Goal: Information Seeking & Learning: Learn about a topic

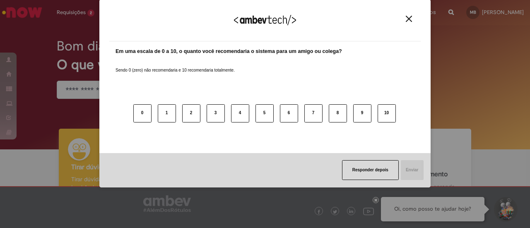
click at [405, 23] on div "Agradecemos seu feedback!" at bounding box center [264, 25] width 311 height 32
click at [409, 17] on img "Close" at bounding box center [409, 19] width 6 height 6
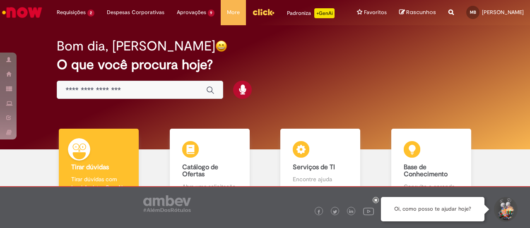
click at [77, 95] on input "Basta digitar aqui" at bounding box center [131, 91] width 132 height 10
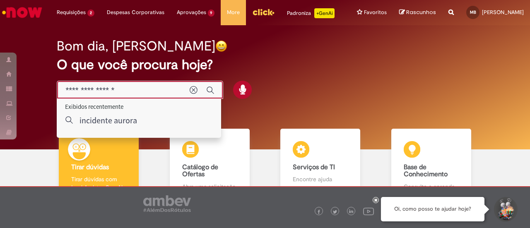
type input "**********"
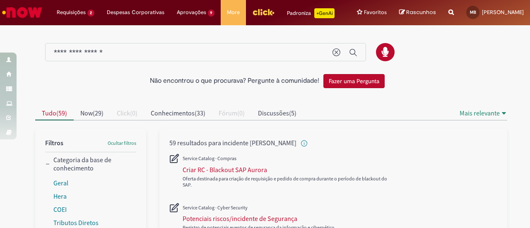
scroll to position [41, 0]
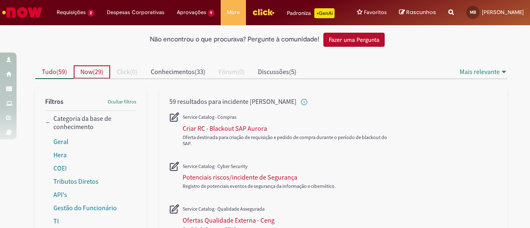
click at [80, 76] on span "Now" at bounding box center [86, 71] width 12 height 8
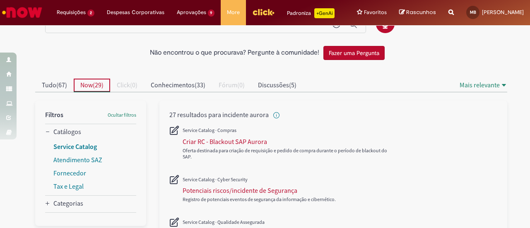
scroll to position [41, 0]
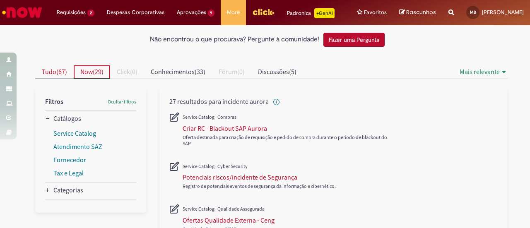
click at [65, 79] on button "Tudo ( 67 )" at bounding box center [54, 71] width 38 height 13
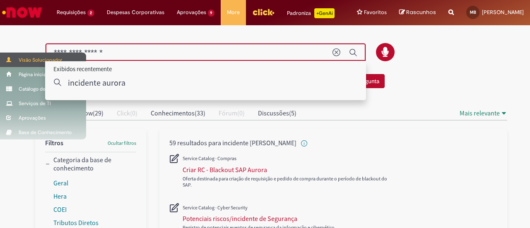
drag, startPoint x: 126, startPoint y: 64, endPoint x: 2, endPoint y: 63, distance: 123.7
click at [2, 63] on div "Pular para o conteúdo da página Requisições 2 Exibir Todas as Solicitações Cria…" at bounding box center [265, 114] width 530 height 228
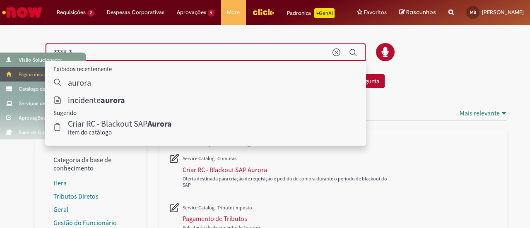
drag, startPoint x: 79, startPoint y: 59, endPoint x: 0, endPoint y: 77, distance: 81.5
click at [0, 77] on div "Pular para o conteúdo da página Requisições 2 Exibir Todas as Solicitações Cria…" at bounding box center [265, 114] width 530 height 228
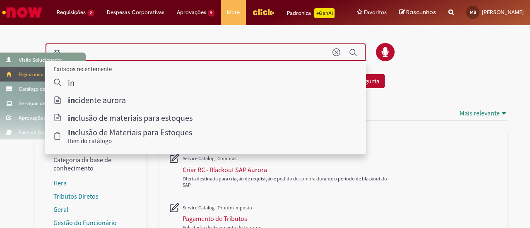
type input "*"
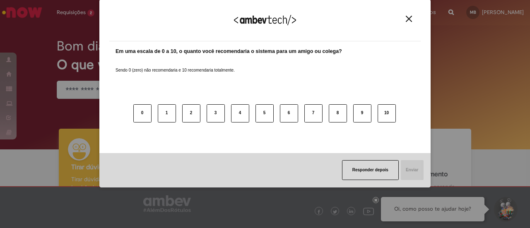
click at [80, 94] on div "Agradecemos seu feedback! Em uma escala de 0 a 10, o quanto você recomendaria o…" at bounding box center [265, 114] width 530 height 228
click at [408, 16] on img "Close" at bounding box center [409, 19] width 6 height 6
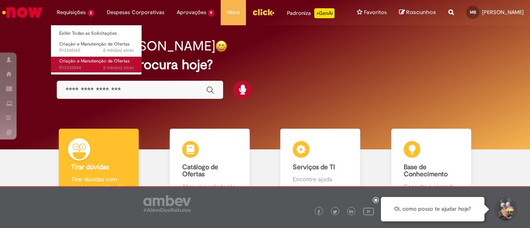
click at [72, 62] on span "Criação e Manutenção de Ofertas" at bounding box center [94, 61] width 70 height 6
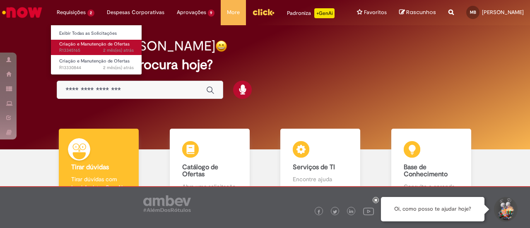
click at [73, 48] on span "2 mês(es) atrás 2 meses atrás R13345165" at bounding box center [96, 50] width 74 height 7
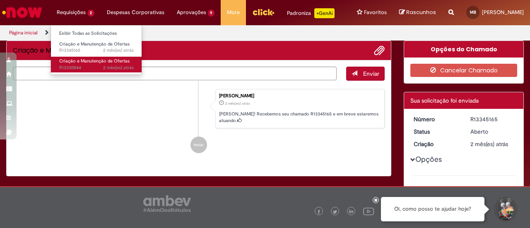
click at [58, 65] on link "Criação e Manutenção de Ofertas 2 mês(es) atrás 2 meses atrás R13330844" at bounding box center [96, 64] width 91 height 15
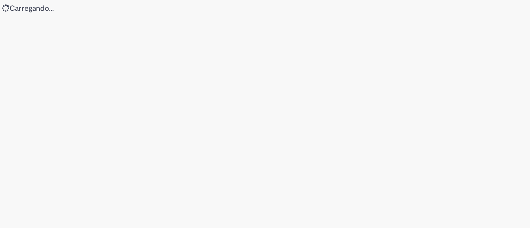
click at [104, 148] on div "Loading..." at bounding box center [265, 114] width 530 height 228
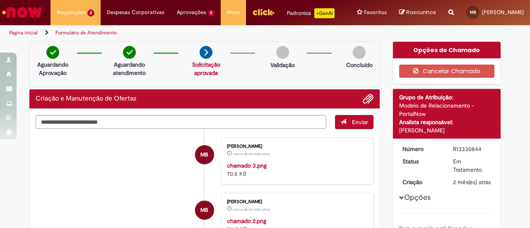
click at [37, 11] on img "Ir para a Homepage" at bounding box center [22, 12] width 43 height 17
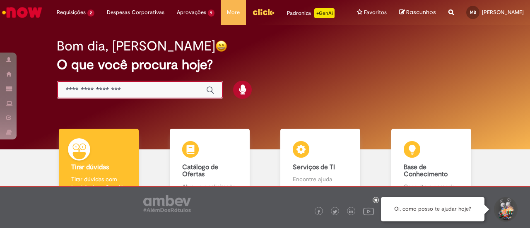
click at [175, 95] on input "Basta digitar aqui" at bounding box center [131, 91] width 132 height 10
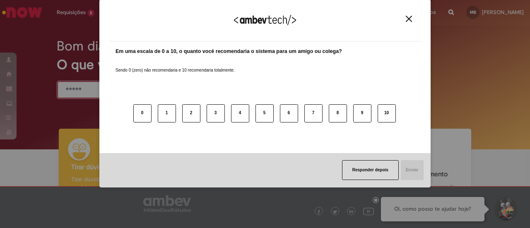
click at [411, 19] on img "Close" at bounding box center [409, 19] width 6 height 6
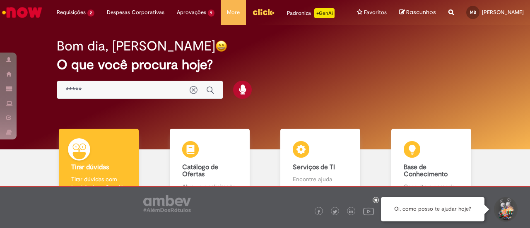
click at [146, 95] on input "*****" at bounding box center [123, 91] width 116 height 10
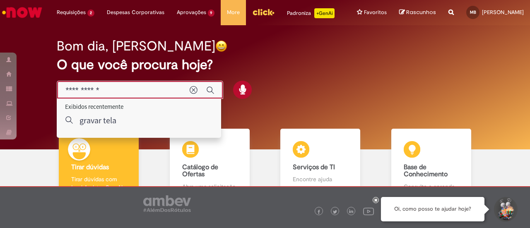
type input "**********"
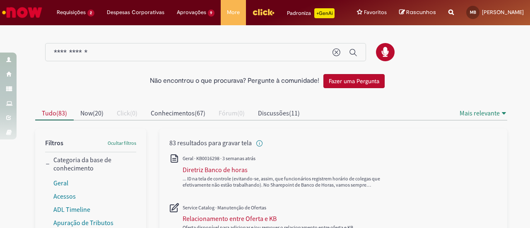
click at [123, 58] on input "**********" at bounding box center [189, 53] width 270 height 10
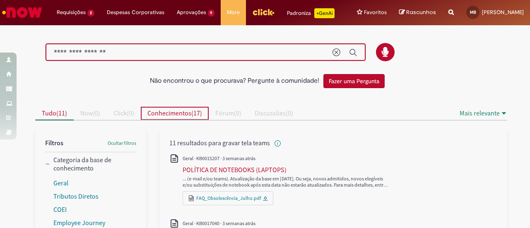
click at [175, 115] on button "Conhecimentos ( 17 )" at bounding box center [175, 113] width 68 height 13
click at [56, 115] on button "Tudo ( 17 )" at bounding box center [54, 113] width 38 height 13
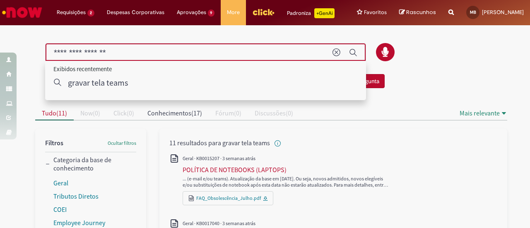
drag, startPoint x: 159, startPoint y: 56, endPoint x: 0, endPoint y: 18, distance: 163.4
click at [0, 21] on div "Pular para o conteúdo da página Requisições 2 Exibir Todas as Solicitações Cria…" at bounding box center [265, 114] width 530 height 228
type input "**********"
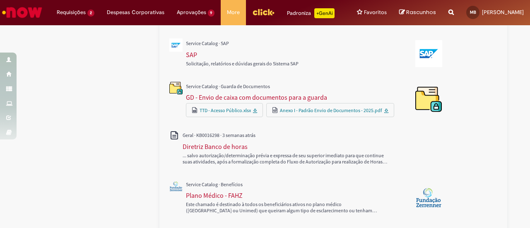
scroll to position [497, 0]
